Goal: Information Seeking & Learning: Check status

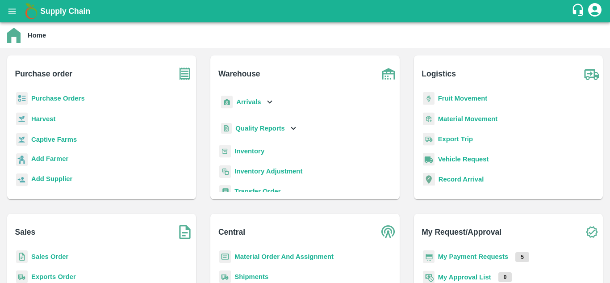
click at [441, 99] on b "Fruit Movement" at bounding box center [463, 98] width 50 height 7
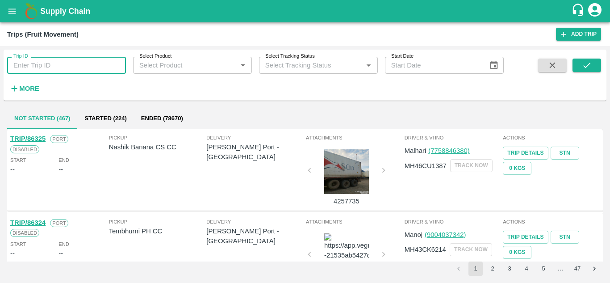
click at [37, 71] on input "Trip ID" at bounding box center [66, 65] width 119 height 17
type input "84108"
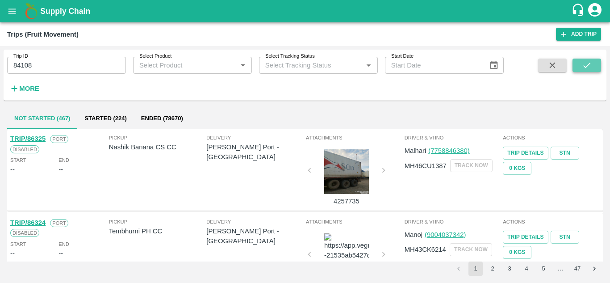
click at [592, 63] on button "submit" at bounding box center [587, 65] width 29 height 13
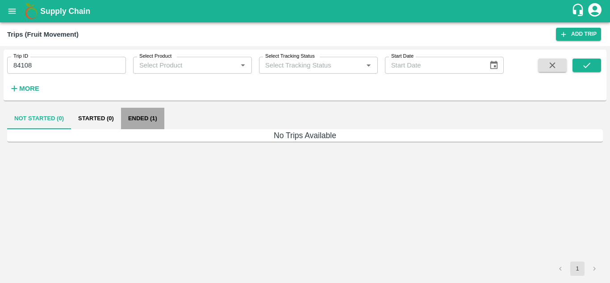
click at [142, 117] on button "Ended (1)" at bounding box center [142, 118] width 43 height 21
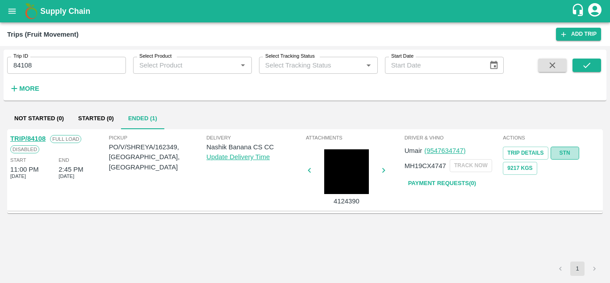
click at [565, 153] on link "STN" at bounding box center [565, 152] width 29 height 13
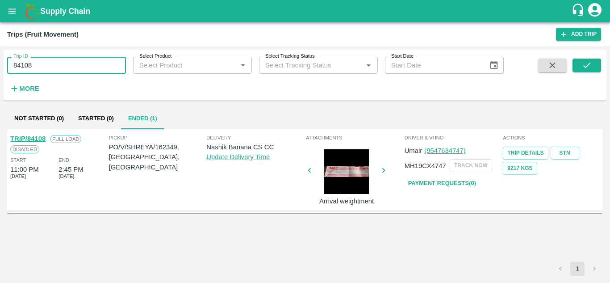
click at [75, 64] on input "84108" at bounding box center [66, 65] width 119 height 17
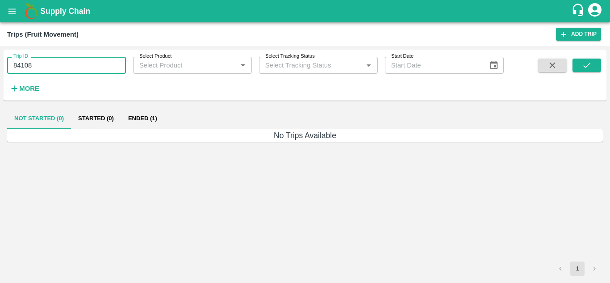
click at [38, 62] on input "84108" at bounding box center [66, 65] width 119 height 17
type input "8"
type input "84108"
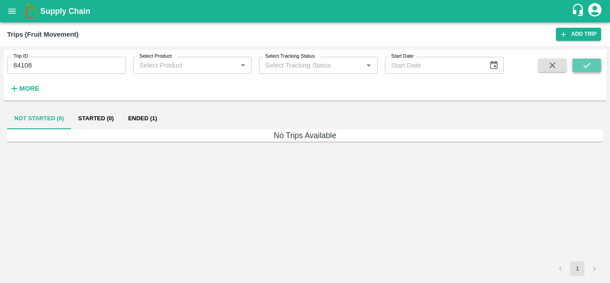
click at [585, 65] on icon "submit" at bounding box center [587, 65] width 10 height 10
click at [147, 118] on button "Ended (1)" at bounding box center [142, 118] width 43 height 21
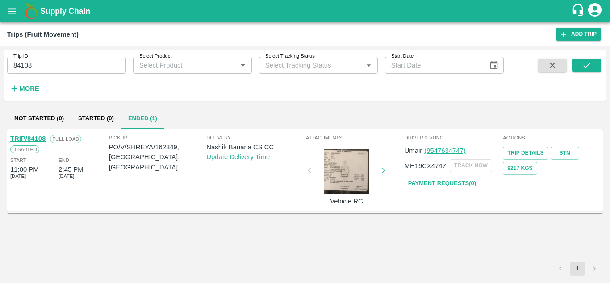
click at [456, 180] on link "Payment Requests( 0 )" at bounding box center [442, 184] width 75 height 16
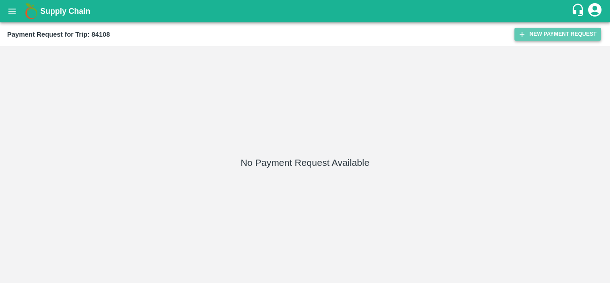
click at [528, 33] on button "New Payment Request" at bounding box center [557, 34] width 87 height 13
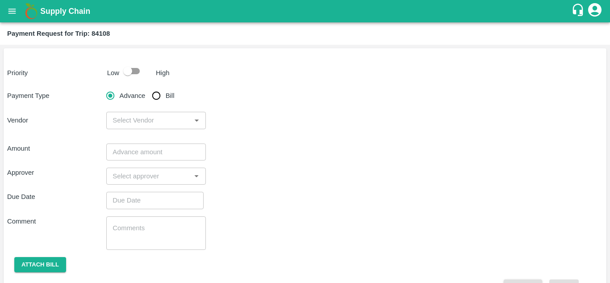
click at [137, 73] on input "checkbox" at bounding box center [127, 71] width 51 height 17
checkbox input "true"
click at [156, 95] on input "Bill" at bounding box center [156, 96] width 18 height 18
radio input "true"
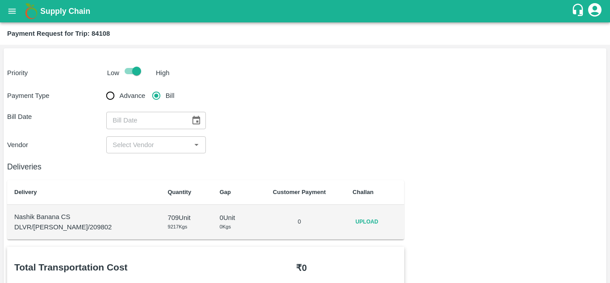
click at [365, 220] on span "Upload" at bounding box center [367, 221] width 29 height 13
click at [0, 0] on input "Upload" at bounding box center [0, 0] width 0 height 0
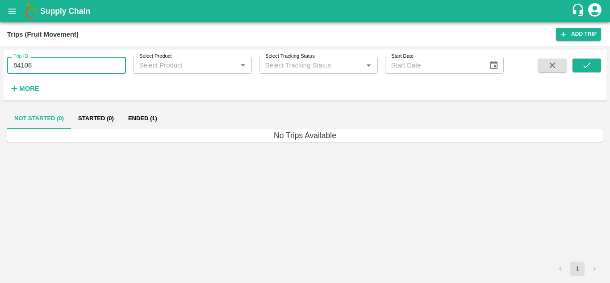
click at [42, 73] on input "84108" at bounding box center [66, 65] width 119 height 17
type input "8"
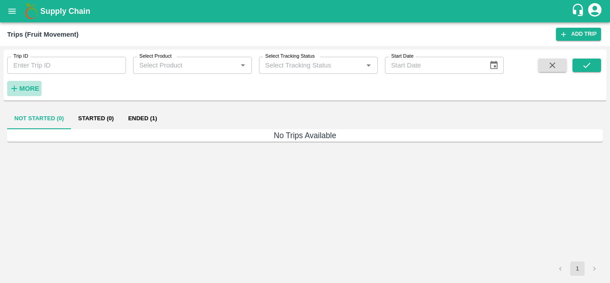
click at [28, 85] on strong "More" at bounding box center [29, 88] width 20 height 7
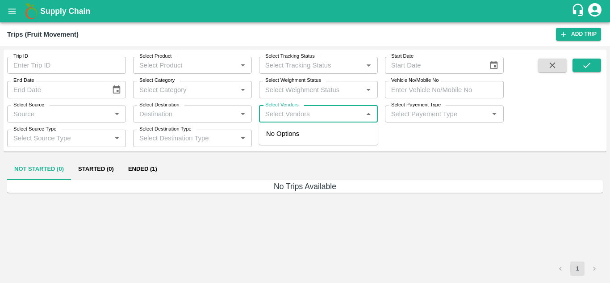
click at [278, 117] on input "Select Vendors" at bounding box center [311, 114] width 99 height 12
type input "s"
type input "S K"
type input "84108"
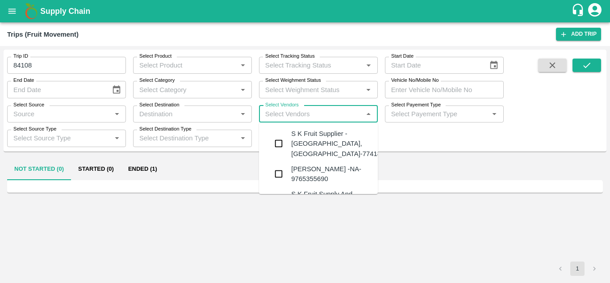
click at [318, 140] on div "S K Fruit Supplier -Kanhergoan, Solapur-7741854555" at bounding box center [345, 144] width 108 height 30
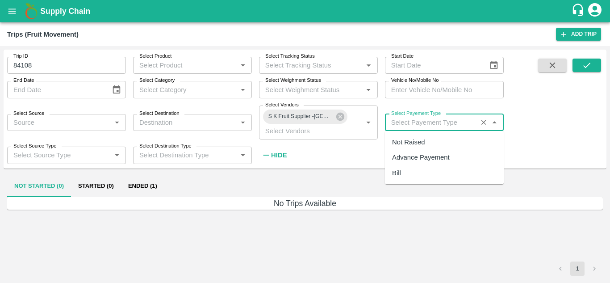
click at [404, 121] on input "Select Payement Type" at bounding box center [431, 123] width 87 height 12
click at [403, 142] on div "Not Raised" at bounding box center [408, 142] width 33 height 10
type input "Not Raised"
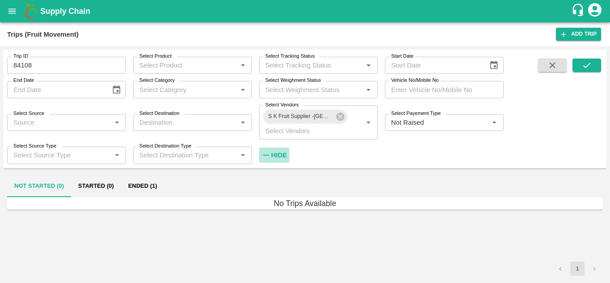
click at [282, 151] on h6 "Hide" at bounding box center [279, 155] width 16 height 12
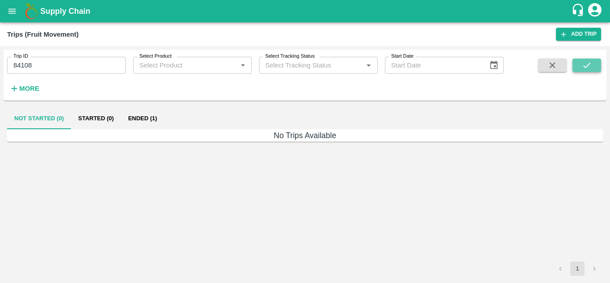
click at [586, 60] on button "submit" at bounding box center [587, 65] width 29 height 13
click at [133, 117] on button "Ended (1)" at bounding box center [142, 118] width 43 height 21
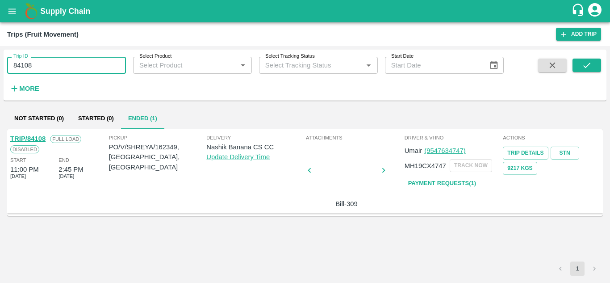
click at [41, 63] on input "84108" at bounding box center [66, 65] width 119 height 17
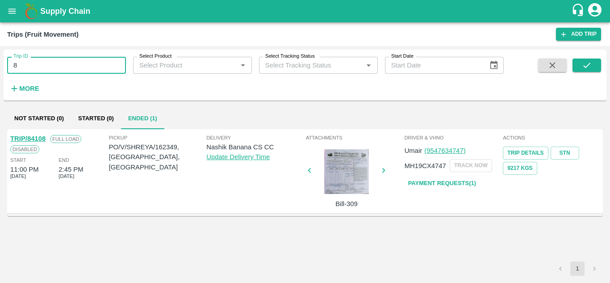
type input "8"
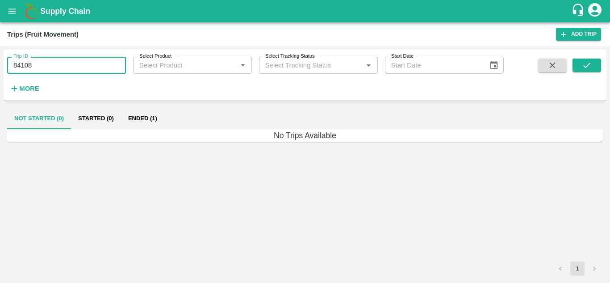
click at [43, 71] on input "84108" at bounding box center [66, 65] width 119 height 17
type input "8"
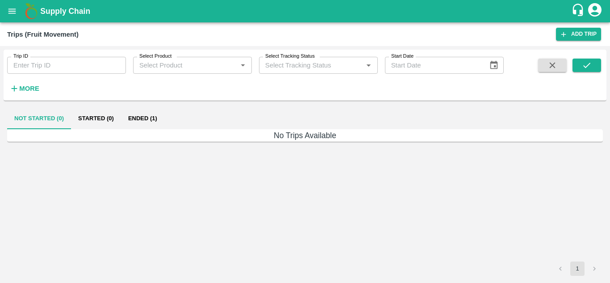
click at [135, 213] on div "No Trips Available" at bounding box center [305, 195] width 596 height 132
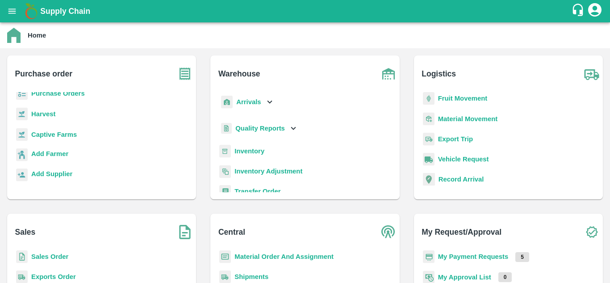
scroll to position [82, 0]
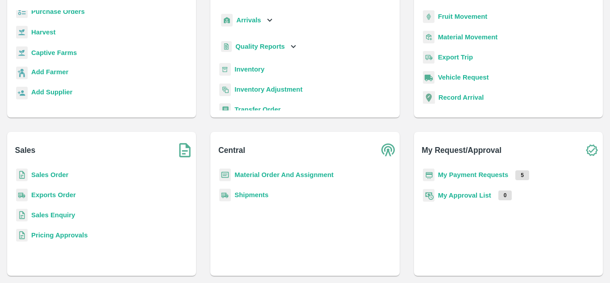
click at [467, 176] on b "My Payment Requests" at bounding box center [473, 174] width 71 height 7
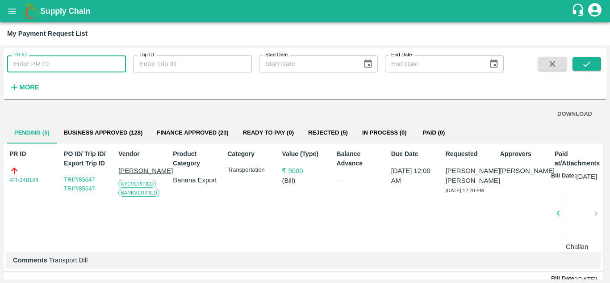
click at [43, 61] on input "PR ID" at bounding box center [66, 63] width 119 height 17
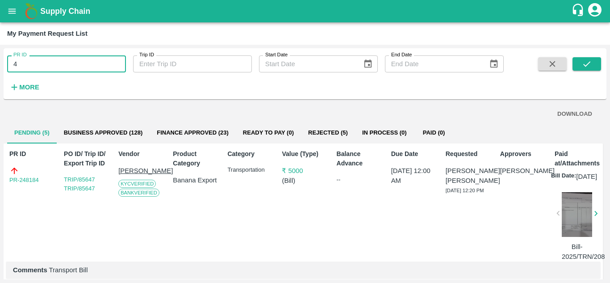
type input "4"
type input "247296"
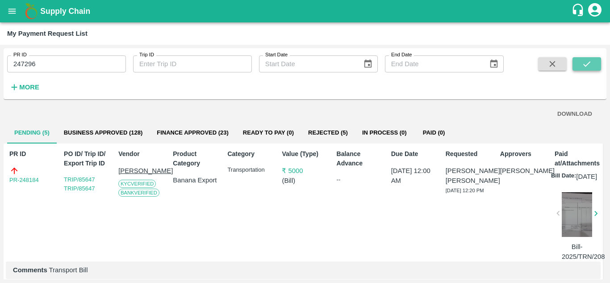
click at [589, 66] on icon "submit" at bounding box center [587, 64] width 10 height 10
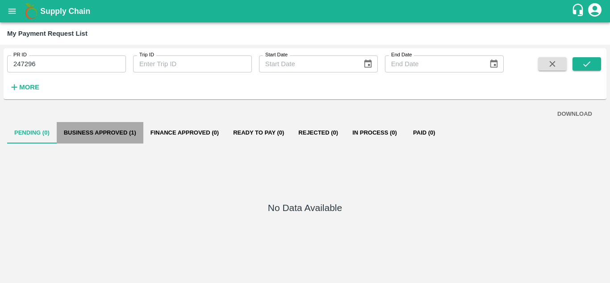
click at [118, 133] on button "Business Approved (1)" at bounding box center [100, 132] width 87 height 21
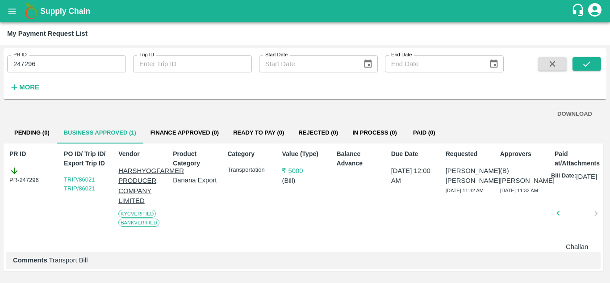
click at [571, 237] on div at bounding box center [577, 215] width 31 height 47
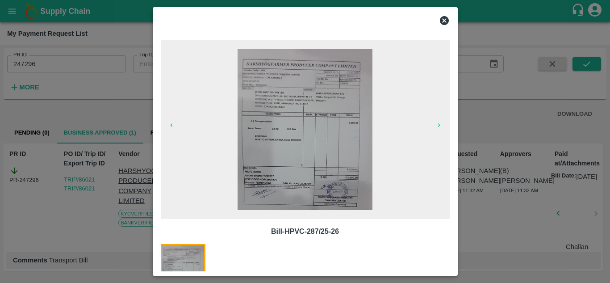
click at [443, 23] on icon at bounding box center [444, 20] width 9 height 9
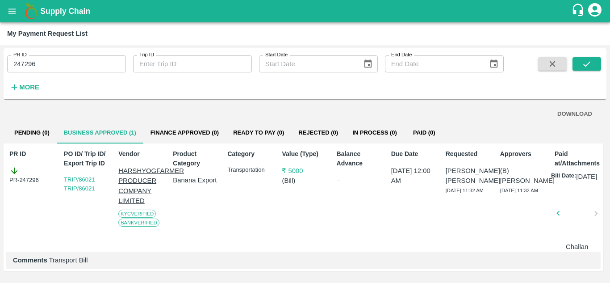
click at [24, 177] on div "PR-247296" at bounding box center [32, 175] width 46 height 19
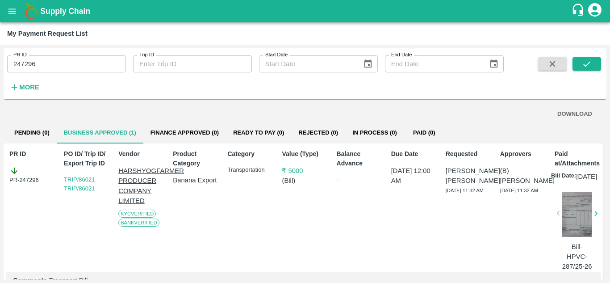
click at [30, 182] on div "PR-247296" at bounding box center [32, 175] width 46 height 19
click at [24, 178] on div "PR-247296" at bounding box center [32, 175] width 46 height 19
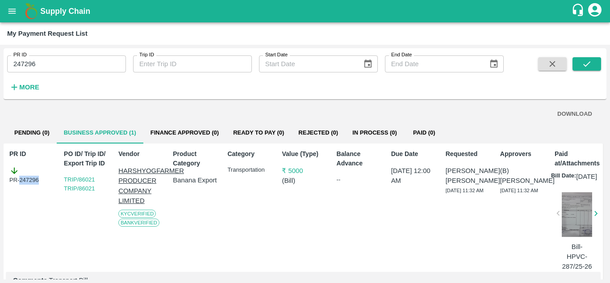
click at [33, 178] on div "PR-247296" at bounding box center [32, 175] width 46 height 19
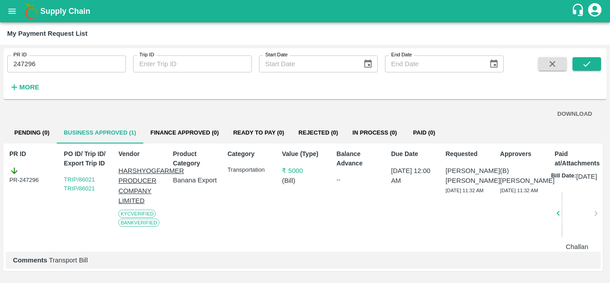
click at [33, 178] on div "PR-247296" at bounding box center [32, 175] width 46 height 19
click at [28, 166] on div "PR-247296" at bounding box center [32, 175] width 46 height 19
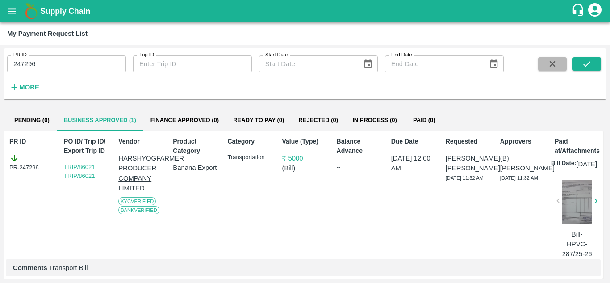
click at [546, 67] on button "button" at bounding box center [552, 63] width 29 height 13
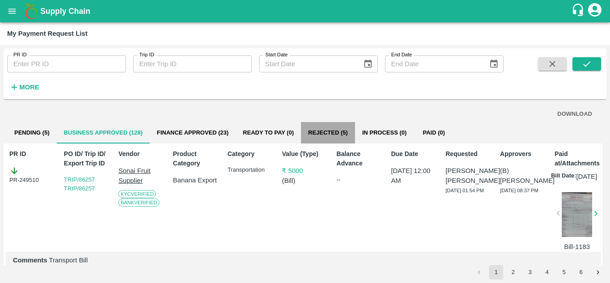
click at [334, 136] on button "Rejected (5)" at bounding box center [328, 132] width 54 height 21
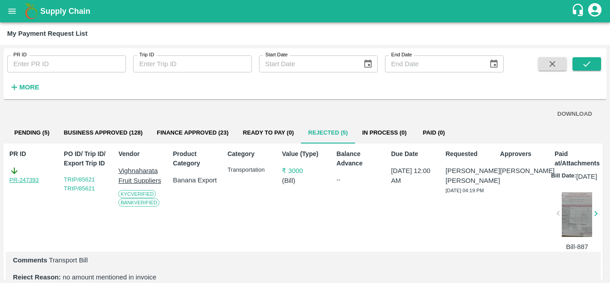
click at [31, 180] on link "PR-247393" at bounding box center [23, 180] width 29 height 9
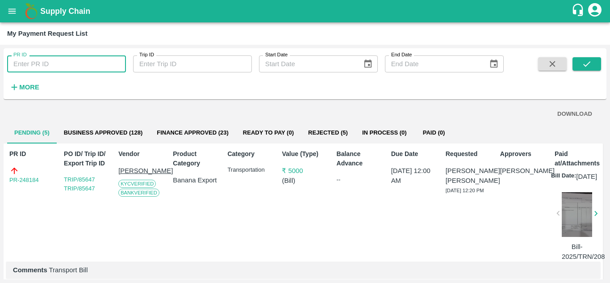
click at [38, 63] on input "PR ID" at bounding box center [66, 63] width 119 height 17
type input "247296"
click at [586, 64] on icon "submit" at bounding box center [587, 64] width 10 height 10
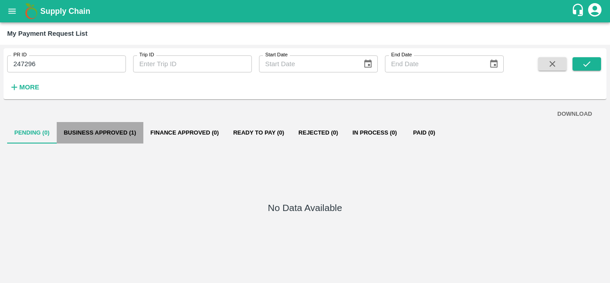
click at [97, 130] on button "Business Approved (1)" at bounding box center [100, 132] width 87 height 21
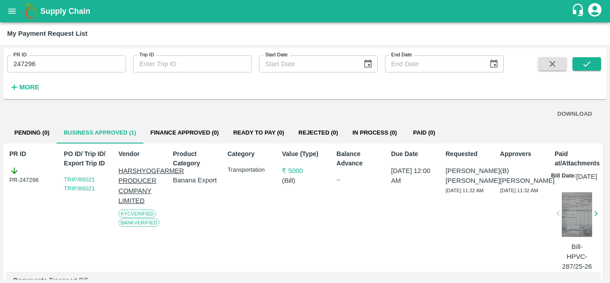
click at [27, 179] on div "PR-247296" at bounding box center [32, 175] width 46 height 19
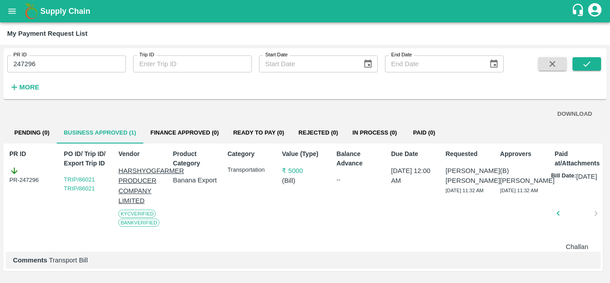
scroll to position [13, 0]
click at [593, 207] on div "Bill Date: [DATE] Challan" at bounding box center [576, 211] width 50 height 80
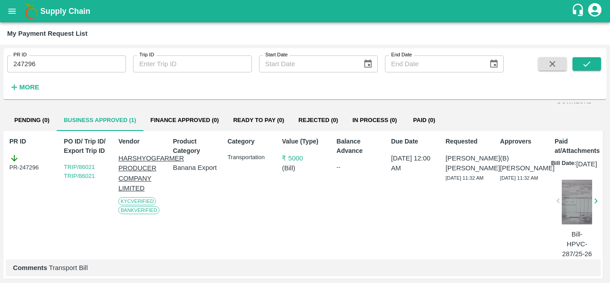
scroll to position [33, 0]
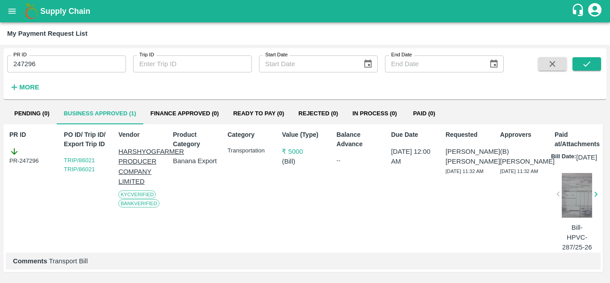
click at [584, 206] on div at bounding box center [577, 196] width 30 height 47
click at [584, 206] on div at bounding box center [577, 195] width 30 height 45
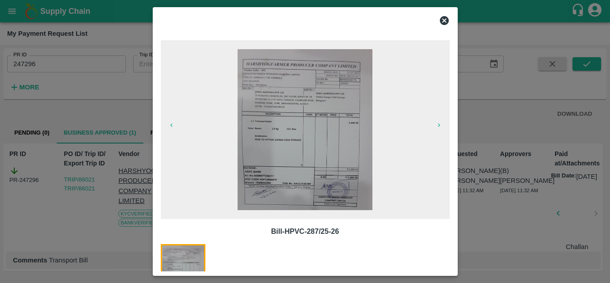
scroll to position [13, 0]
click at [438, 125] on icon "button" at bounding box center [438, 124] width 7 height 7
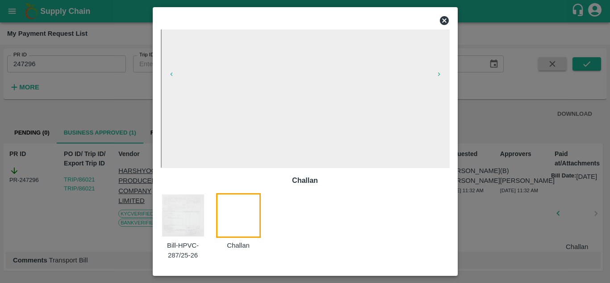
click at [174, 224] on img at bounding box center [183, 215] width 45 height 45
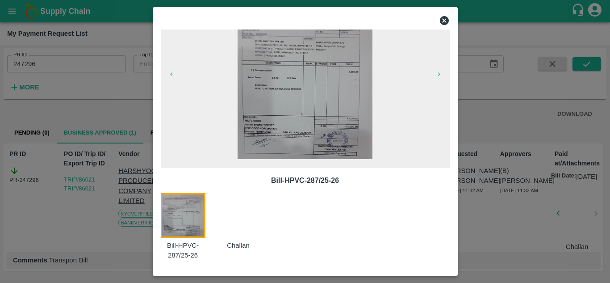
scroll to position [33, 0]
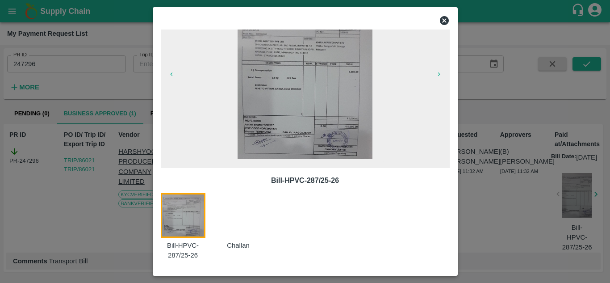
click at [441, 22] on icon at bounding box center [444, 20] width 9 height 9
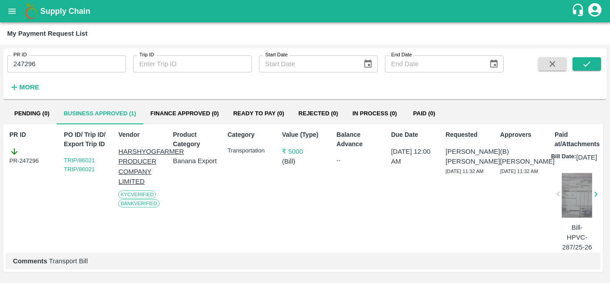
scroll to position [13, 0]
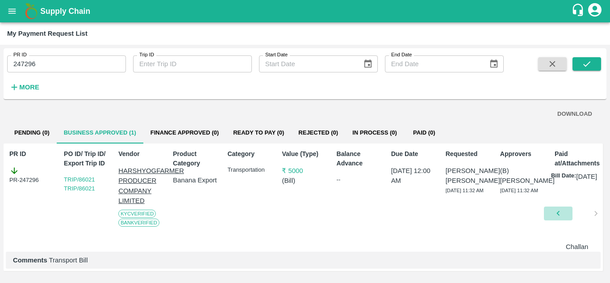
click at [566, 210] on button "button" at bounding box center [558, 212] width 29 height 13
click at [576, 217] on div at bounding box center [577, 215] width 30 height 47
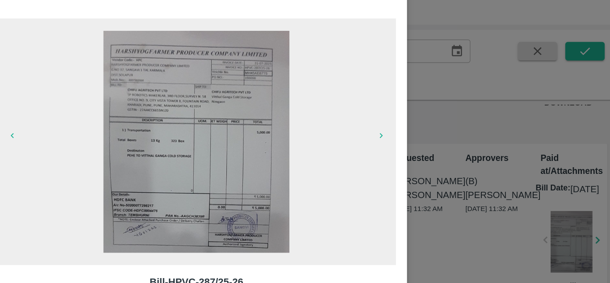
scroll to position [0, 0]
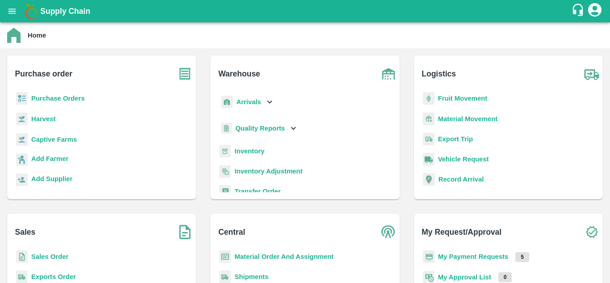
click at [449, 98] on b "Fruit Movement" at bounding box center [463, 98] width 50 height 7
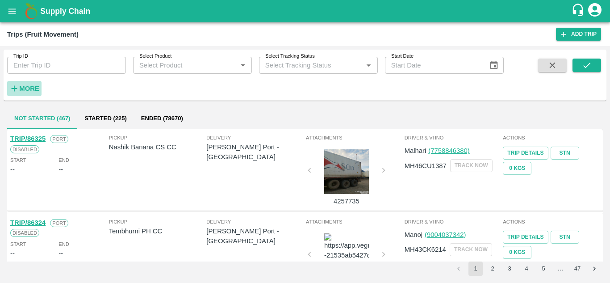
click at [36, 90] on strong "More" at bounding box center [29, 88] width 20 height 7
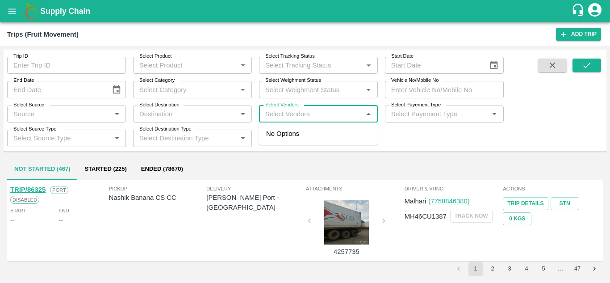
click at [272, 117] on input "Select Vendors" at bounding box center [311, 114] width 99 height 12
type input "S K"
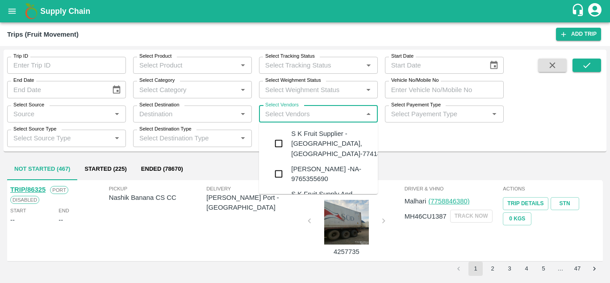
click at [317, 144] on div "S K Fruit Supplier -Kanhergoan, Solapur-7741854555" at bounding box center [345, 144] width 108 height 30
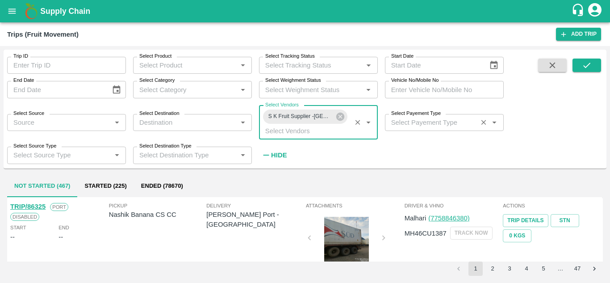
click at [396, 120] on input "Select Payement Type" at bounding box center [431, 123] width 87 height 12
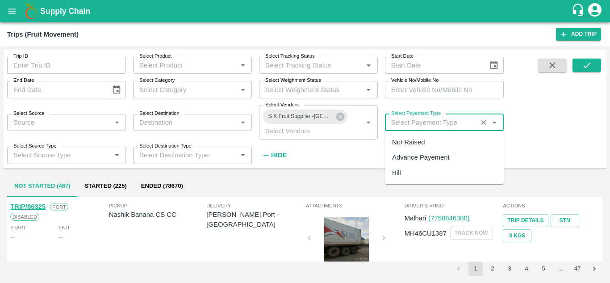
click at [402, 140] on div "Not Raised" at bounding box center [408, 142] width 33 height 10
type input "Not Raised"
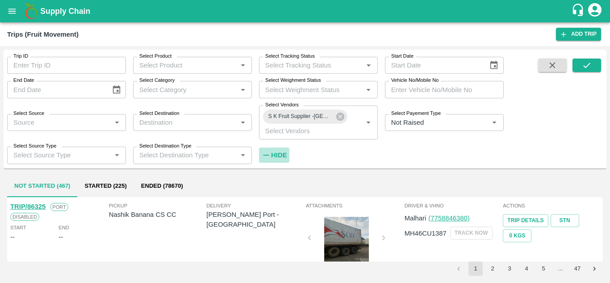
click at [284, 155] on strong "Hide" at bounding box center [279, 154] width 16 height 7
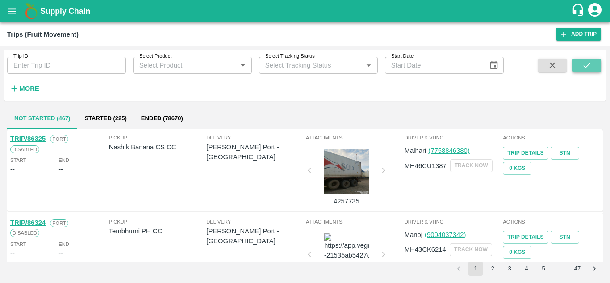
click at [588, 63] on icon "submit" at bounding box center [587, 65] width 10 height 10
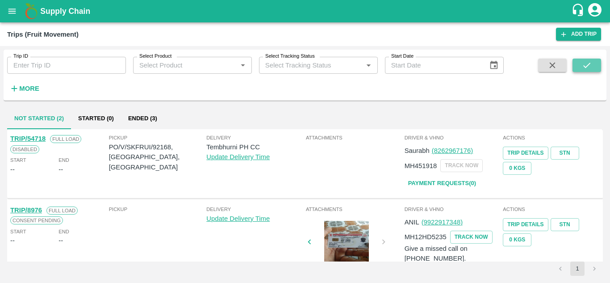
click at [589, 61] on icon "submit" at bounding box center [587, 65] width 10 height 10
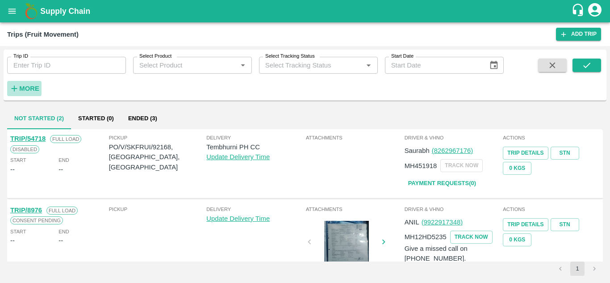
click at [31, 91] on strong "More" at bounding box center [29, 88] width 20 height 7
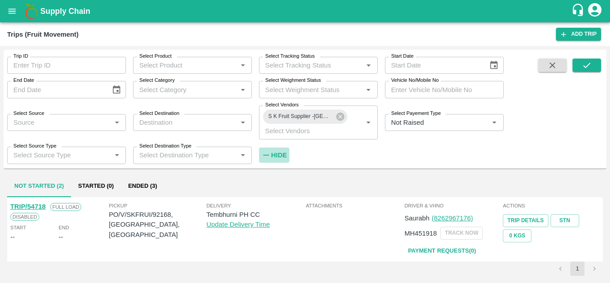
click at [277, 155] on strong "Hide" at bounding box center [279, 154] width 16 height 7
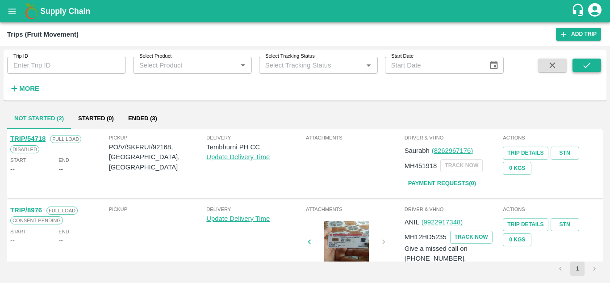
click at [588, 66] on icon "submit" at bounding box center [587, 65] width 10 height 10
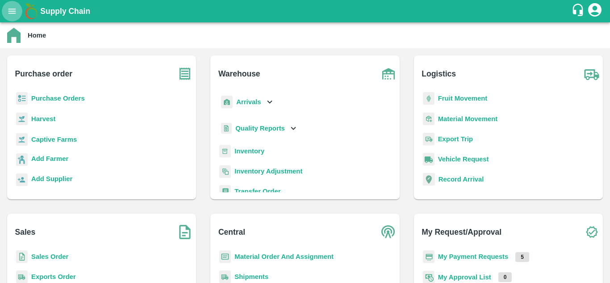
click at [10, 8] on icon "open drawer" at bounding box center [12, 11] width 10 height 10
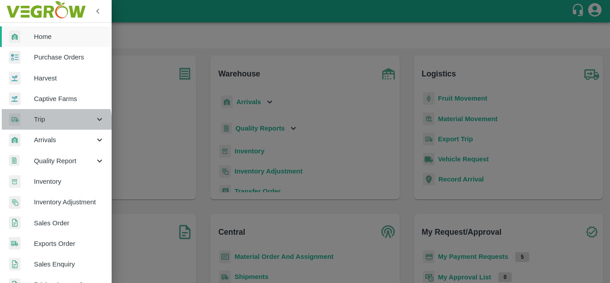
click at [42, 124] on span "Trip" at bounding box center [64, 119] width 61 height 10
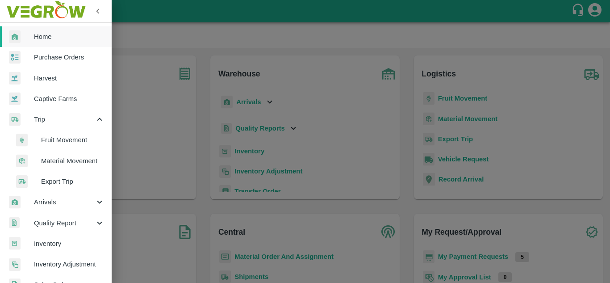
click at [70, 143] on span "Fruit Movement" at bounding box center [72, 140] width 63 height 10
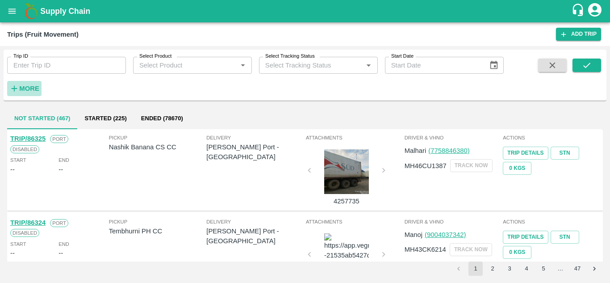
click at [29, 87] on strong "More" at bounding box center [29, 88] width 20 height 7
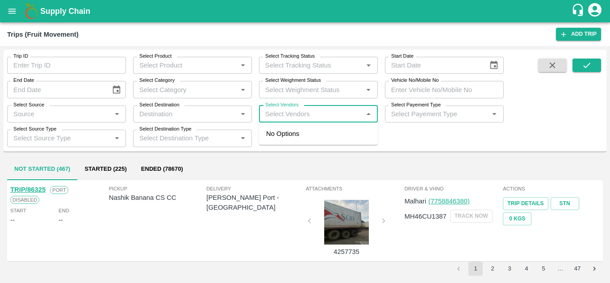
click at [265, 110] on input "Select Vendors" at bounding box center [311, 114] width 99 height 12
type input "S K"
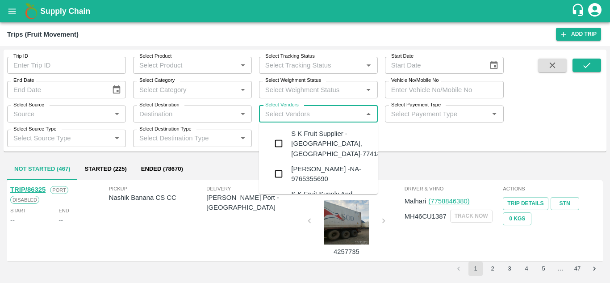
click at [319, 146] on div "S K Fruit Supplier -Kanhergoan, Solapur-7741854555" at bounding box center [345, 144] width 108 height 30
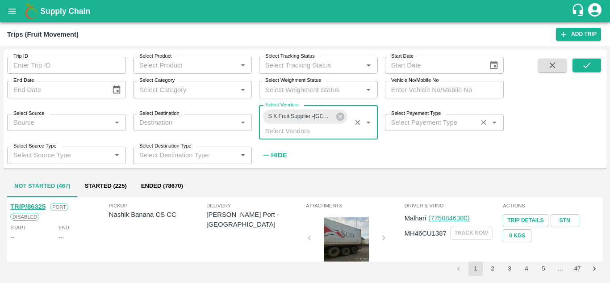
click at [406, 127] on input "Select Payement Type" at bounding box center [431, 123] width 87 height 12
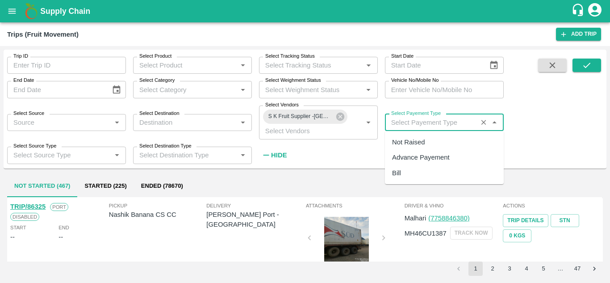
click at [410, 142] on div "Not Raised" at bounding box center [408, 142] width 33 height 10
type input "Not Raised"
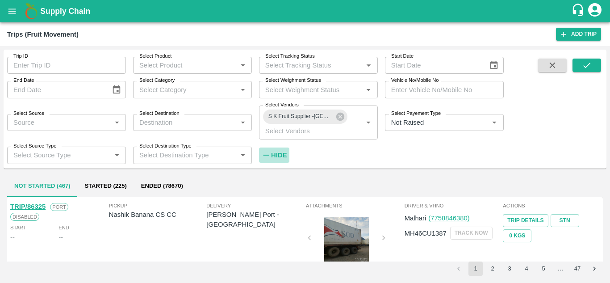
click at [284, 152] on strong "Hide" at bounding box center [279, 154] width 16 height 7
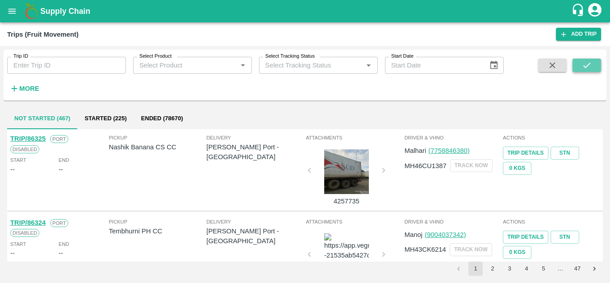
click at [593, 59] on button "submit" at bounding box center [587, 65] width 29 height 13
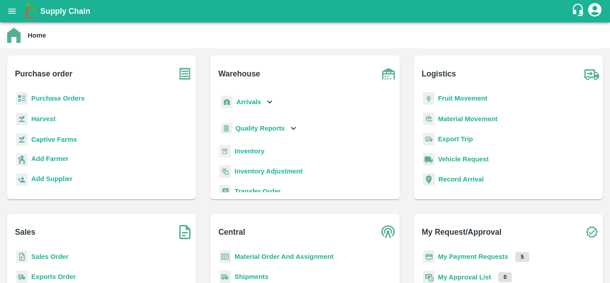
click at [50, 96] on b "Purchase Orders" at bounding box center [58, 98] width 54 height 7
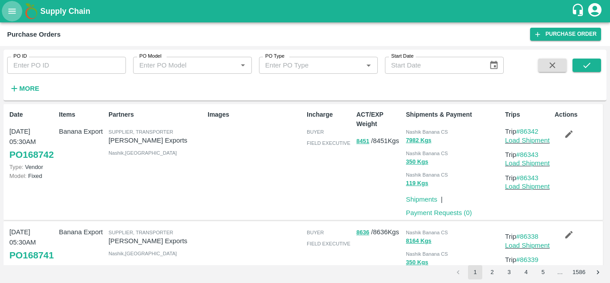
click at [12, 13] on icon "open drawer" at bounding box center [12, 10] width 8 height 5
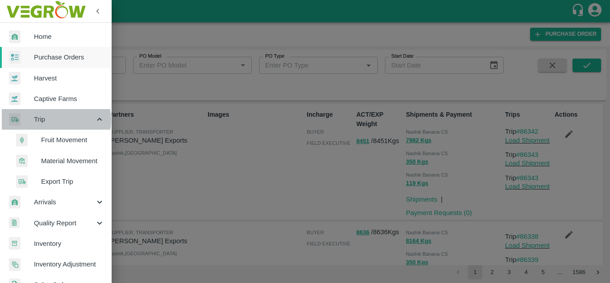
click at [54, 120] on span "Trip" at bounding box center [64, 119] width 61 height 10
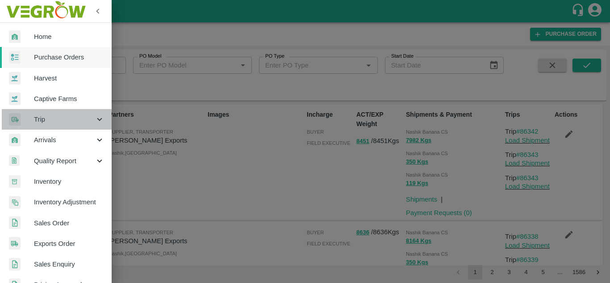
click at [61, 124] on span "Trip" at bounding box center [64, 119] width 61 height 10
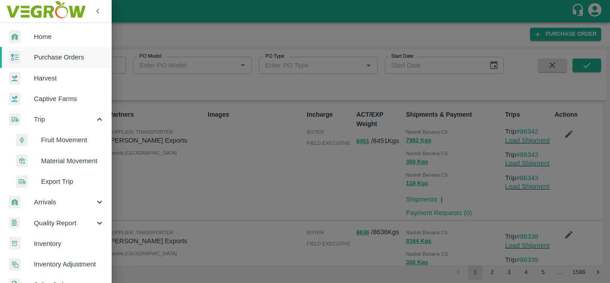
click at [61, 135] on span "Fruit Movement" at bounding box center [72, 140] width 63 height 10
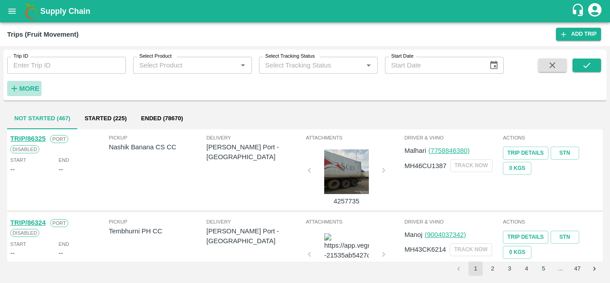
click at [29, 87] on strong "More" at bounding box center [29, 88] width 20 height 7
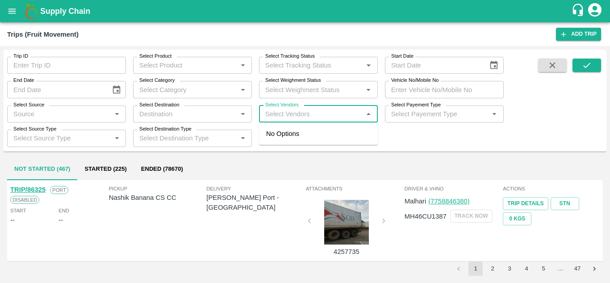
click at [281, 118] on input "Select Vendors" at bounding box center [311, 114] width 99 height 12
type input "S K"
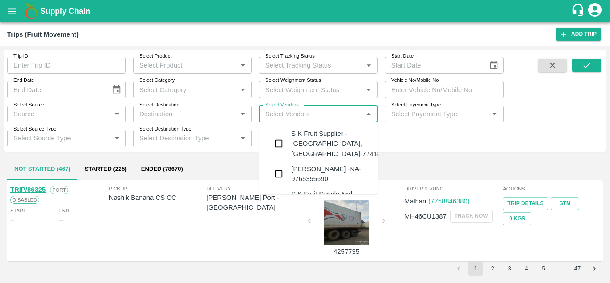
click at [318, 139] on div "S K Fruit Supplier -Kanhergoan, Solapur-7741854555" at bounding box center [345, 144] width 108 height 30
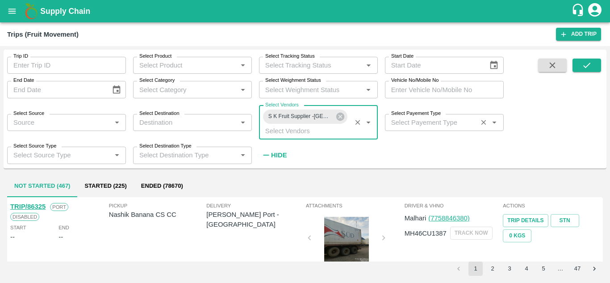
click at [396, 120] on input "Select Payement Type" at bounding box center [431, 123] width 87 height 12
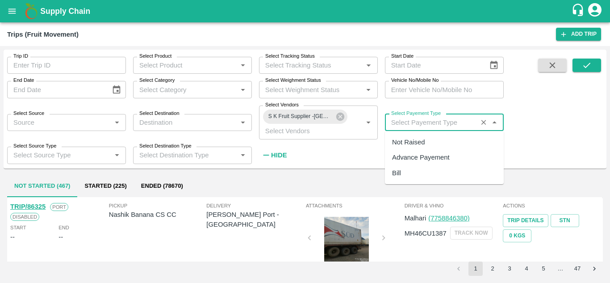
click at [408, 141] on div "Not Raised" at bounding box center [408, 142] width 33 height 10
type input "Not Raised"
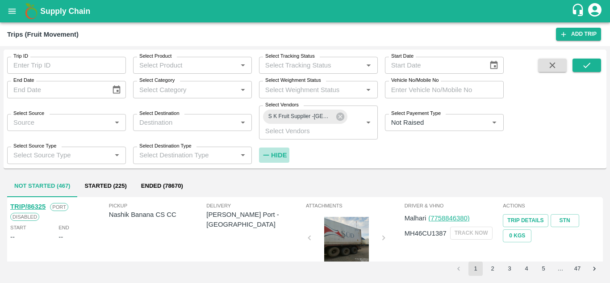
click at [278, 151] on h6 "Hide" at bounding box center [279, 155] width 16 height 12
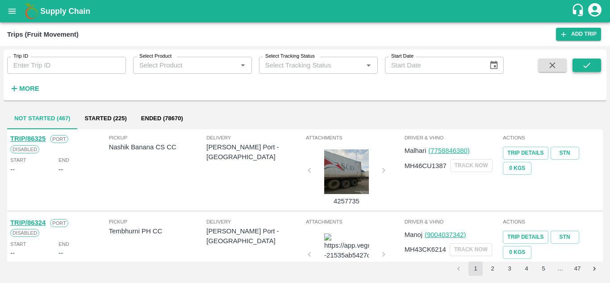
click at [587, 65] on icon "submit" at bounding box center [587, 65] width 10 height 10
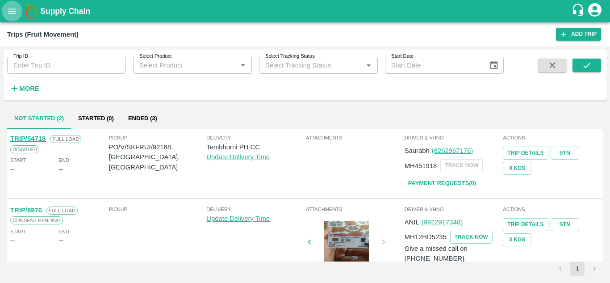
click at [8, 11] on icon "open drawer" at bounding box center [12, 11] width 10 height 10
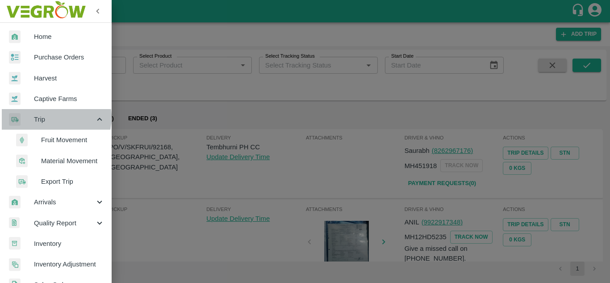
click at [51, 117] on span "Trip" at bounding box center [64, 119] width 61 height 10
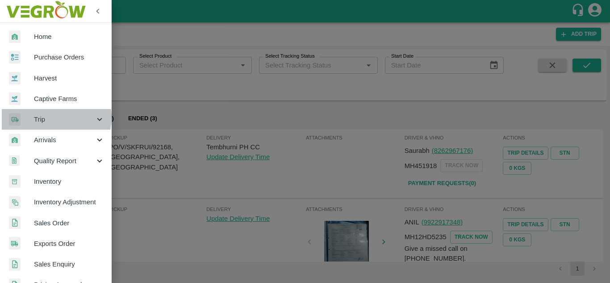
click at [51, 117] on span "Trip" at bounding box center [64, 119] width 61 height 10
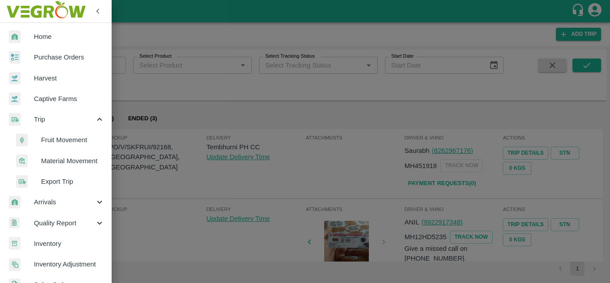
click at [44, 40] on span "Home" at bounding box center [69, 37] width 71 height 10
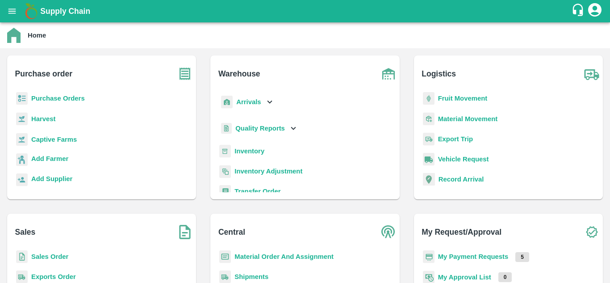
click at [44, 103] on p "Purchase Orders" at bounding box center [58, 98] width 54 height 10
click at [53, 101] on b "Purchase Orders" at bounding box center [58, 98] width 54 height 7
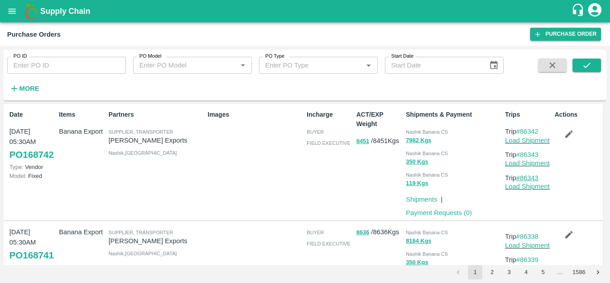
click at [530, 179] on link "#86343" at bounding box center [527, 177] width 22 height 7
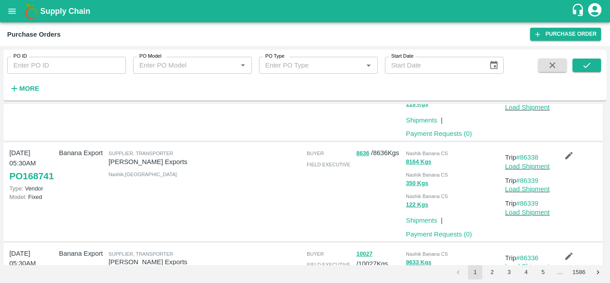
scroll to position [95, 0]
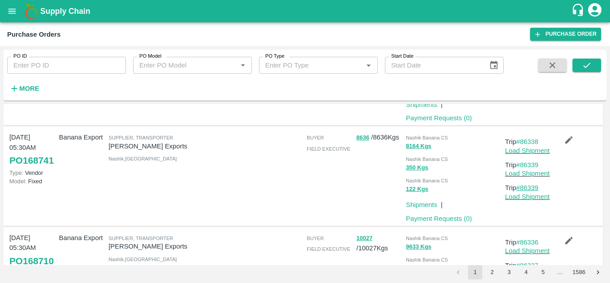
click at [532, 190] on link "#86339" at bounding box center [527, 187] width 22 height 7
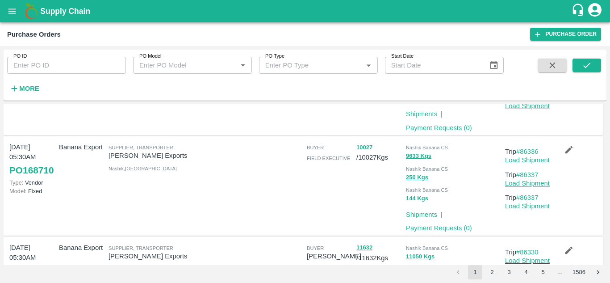
scroll to position [183, 0]
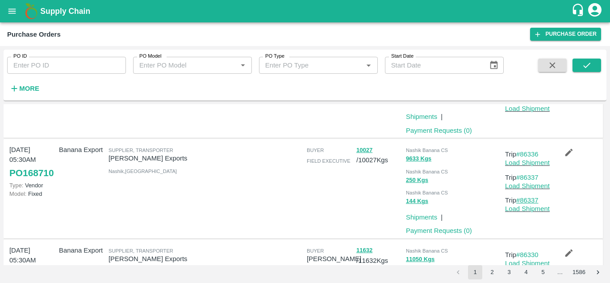
click at [528, 200] on link "#86337" at bounding box center [527, 200] width 22 height 7
